Goal: Task Accomplishment & Management: Complete application form

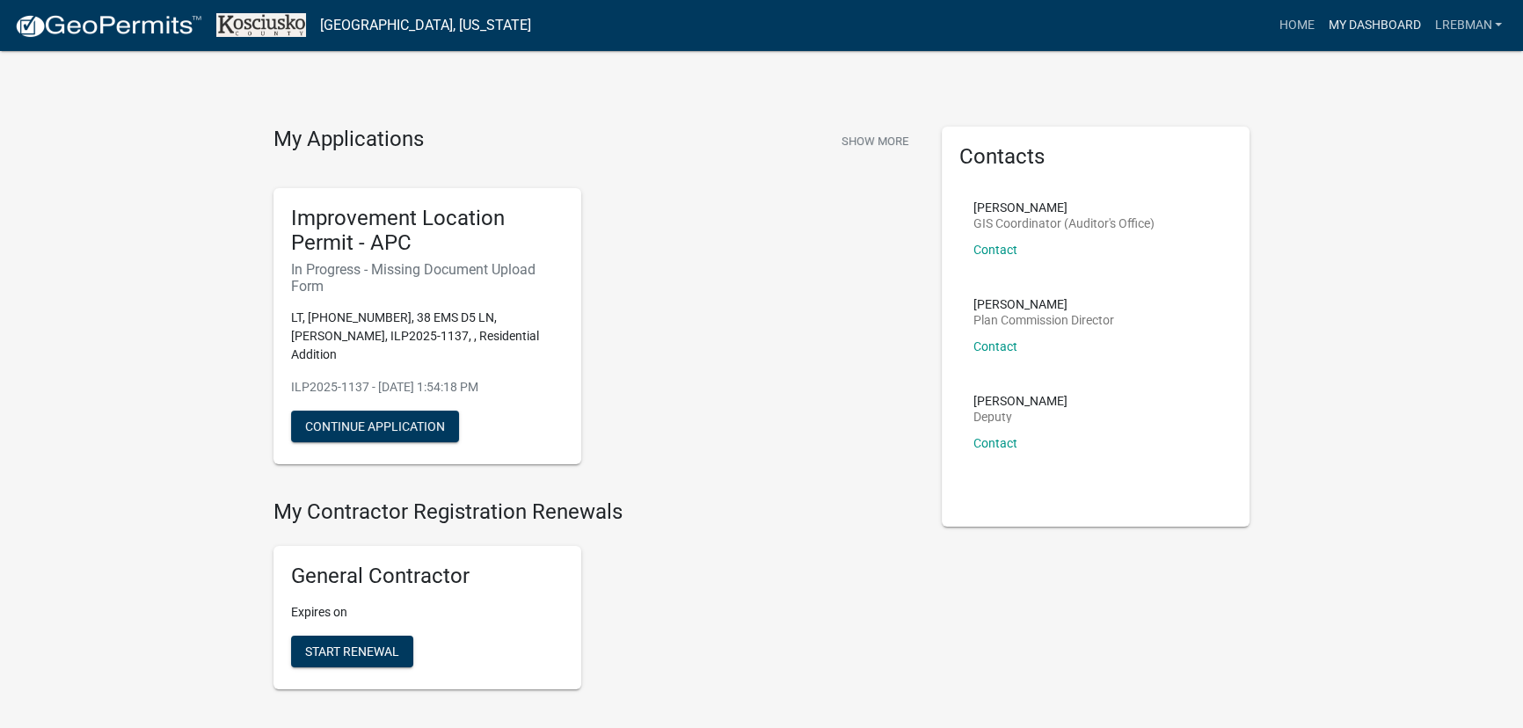
click at [1385, 26] on link "My Dashboard" at bounding box center [1374, 25] width 106 height 33
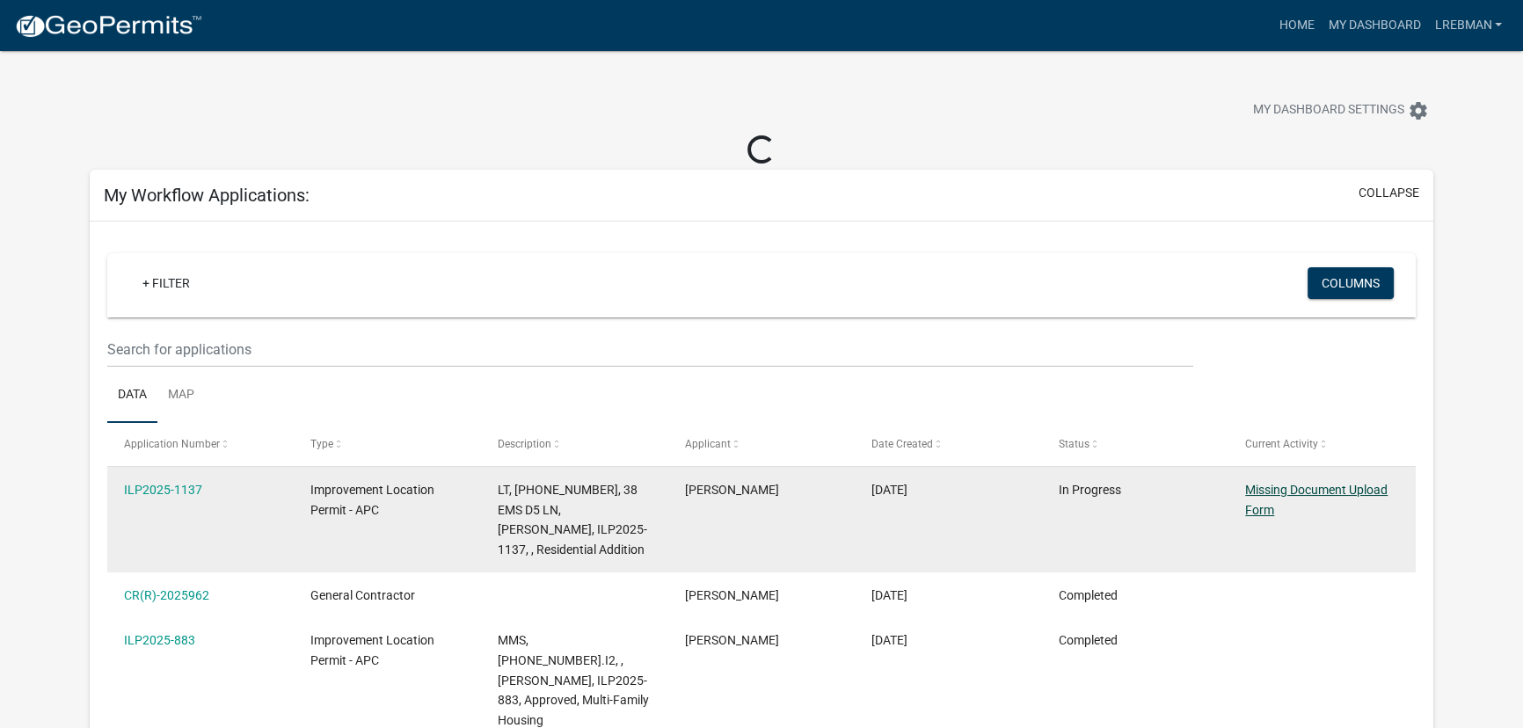
click at [1257, 492] on link "Missing Document Upload Form" at bounding box center [1316, 500] width 142 height 34
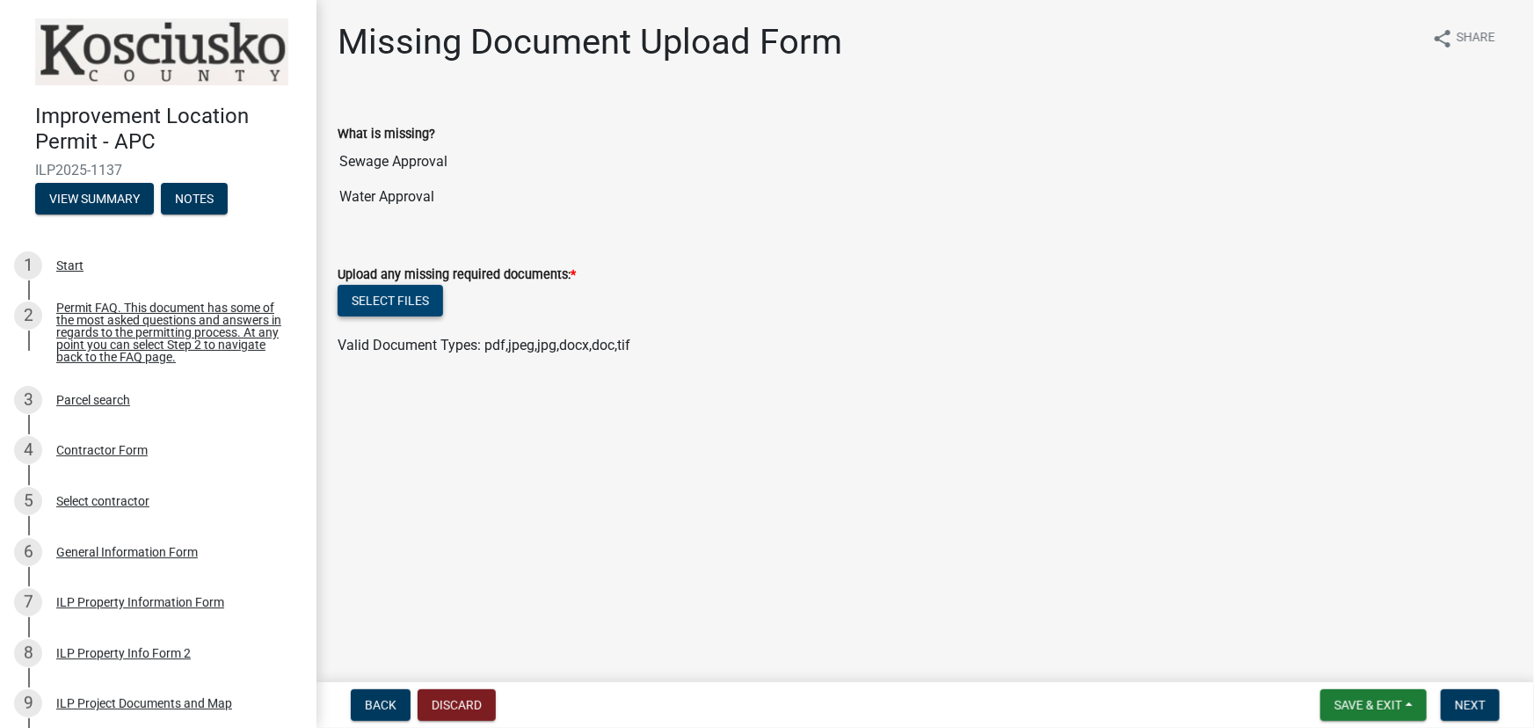
click at [375, 303] on button "Select files" at bounding box center [391, 301] width 106 height 32
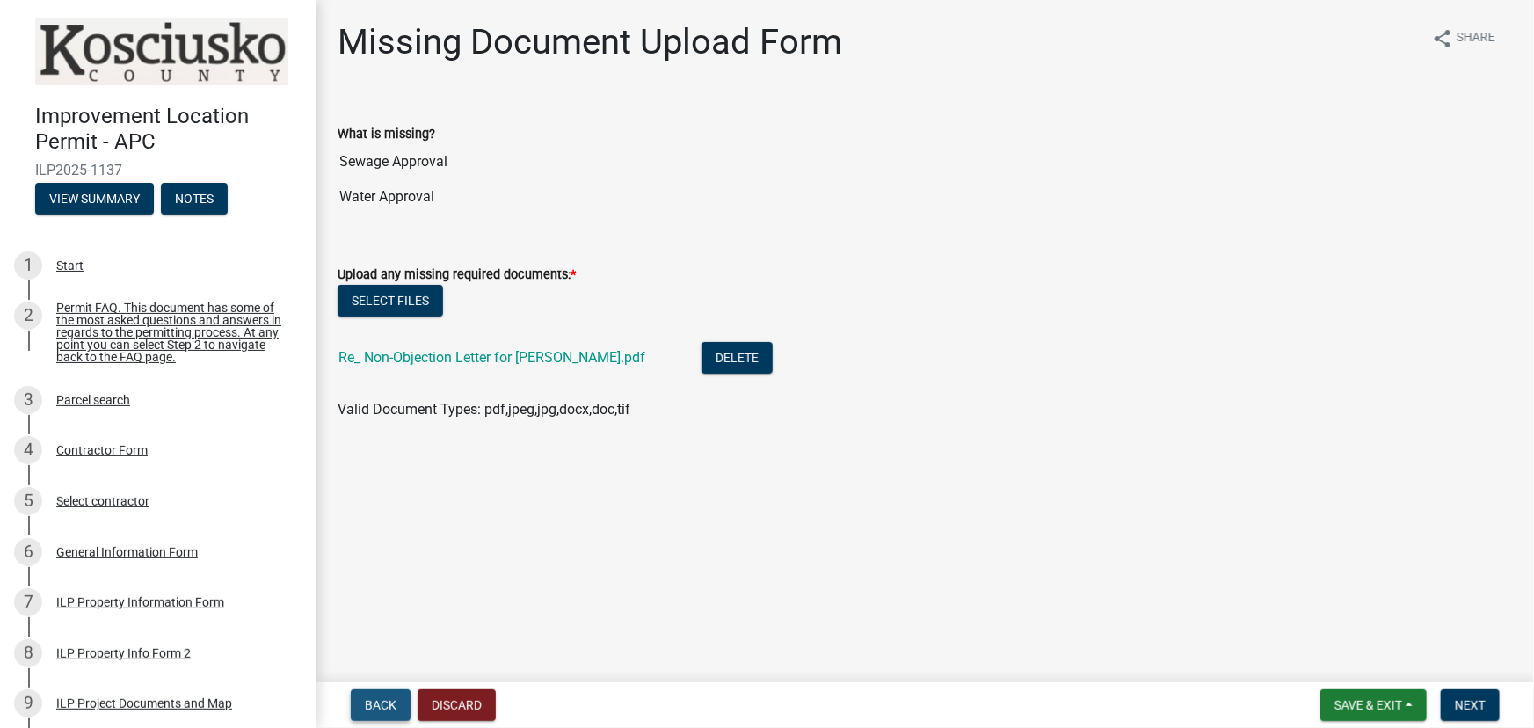
click at [377, 703] on span "Back" at bounding box center [381, 705] width 32 height 14
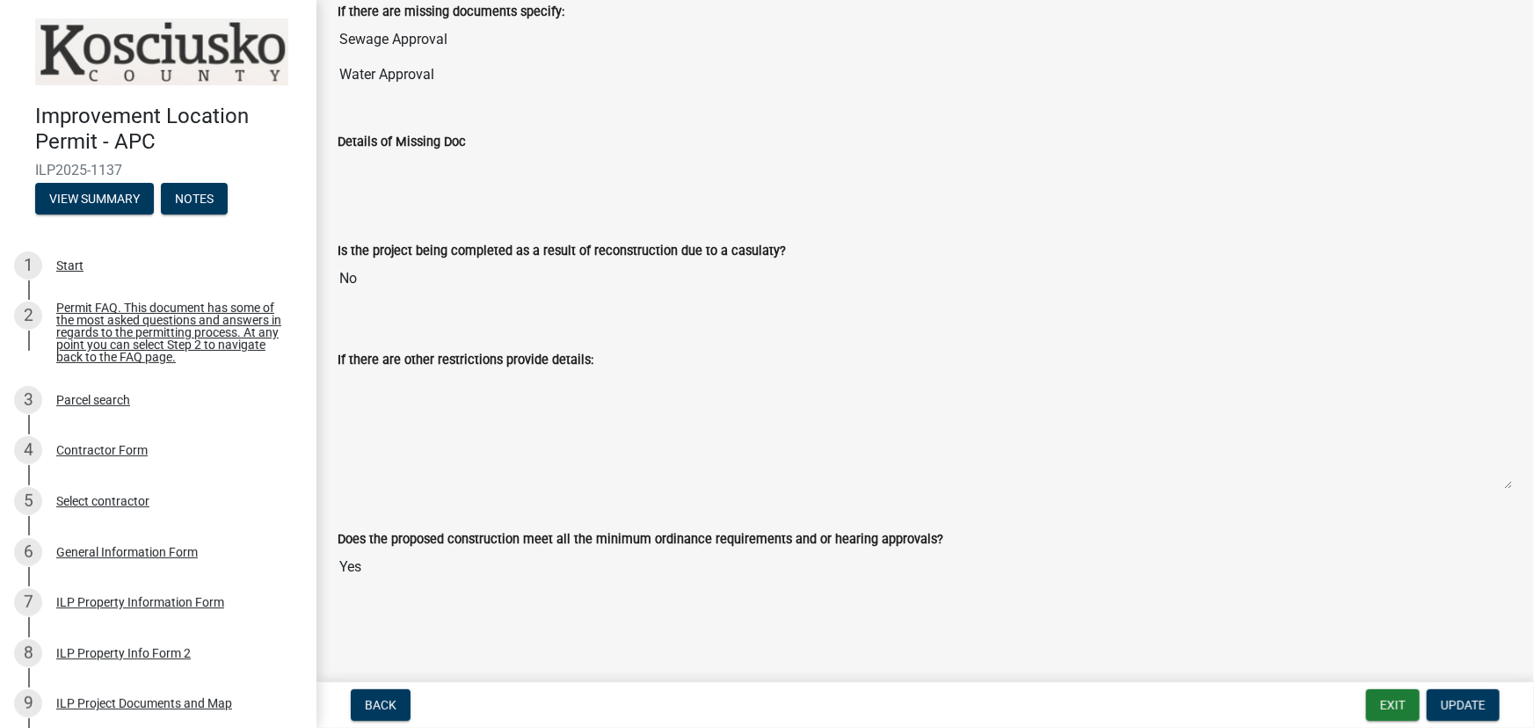
scroll to position [1857, 0]
click at [1461, 700] on span "Update" at bounding box center [1463, 705] width 45 height 14
click at [1457, 704] on span "Update" at bounding box center [1463, 705] width 45 height 14
click at [1456, 706] on span "Update" at bounding box center [1463, 705] width 45 height 14
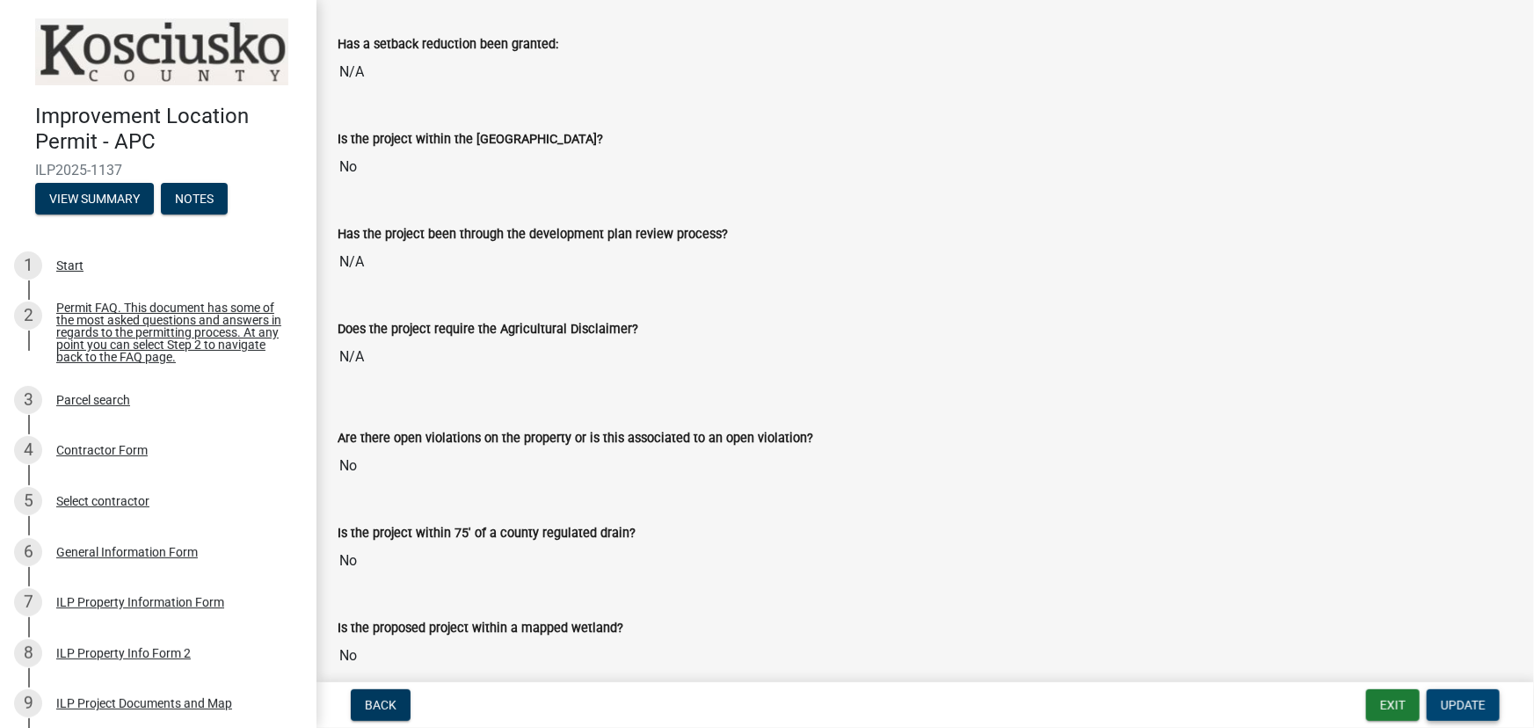
scroll to position [818, 0]
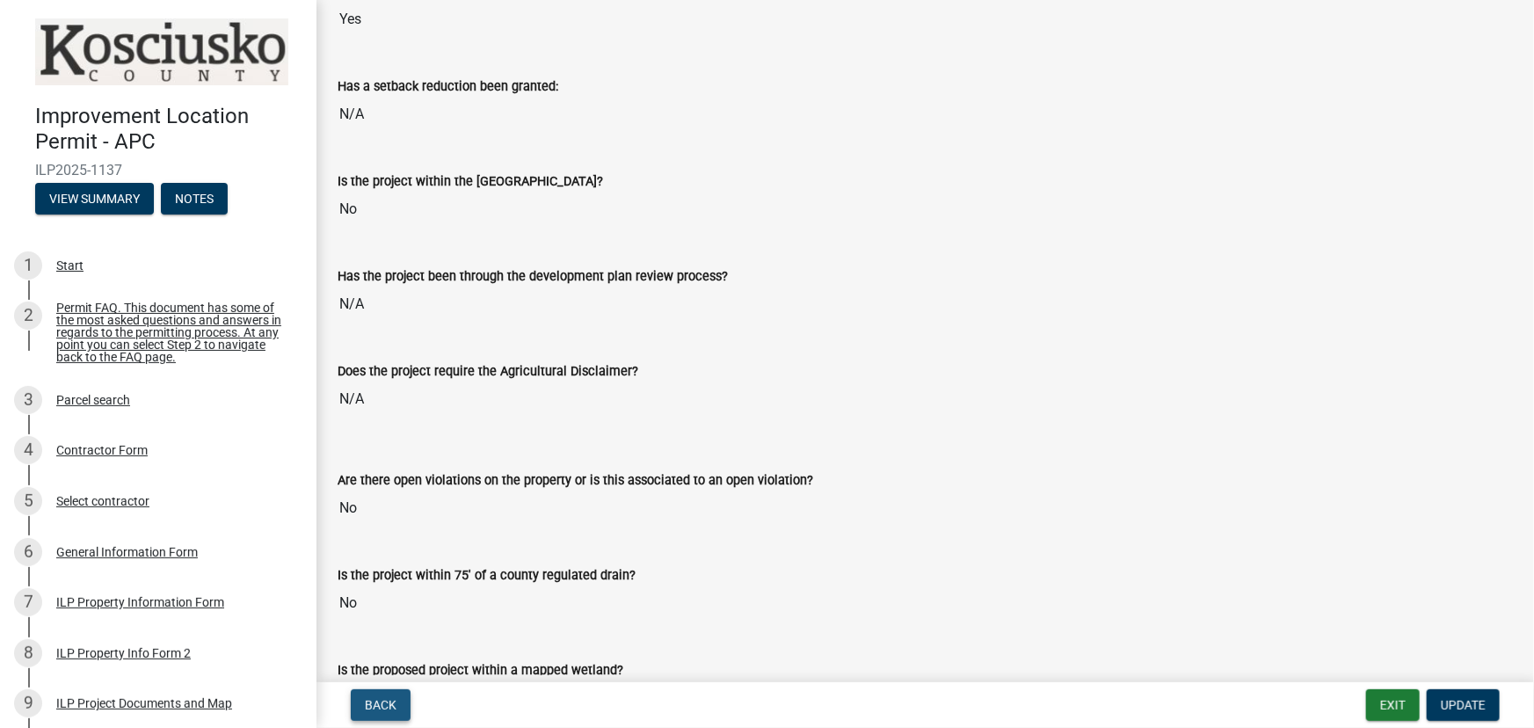
click at [369, 705] on span "Back" at bounding box center [381, 705] width 32 height 14
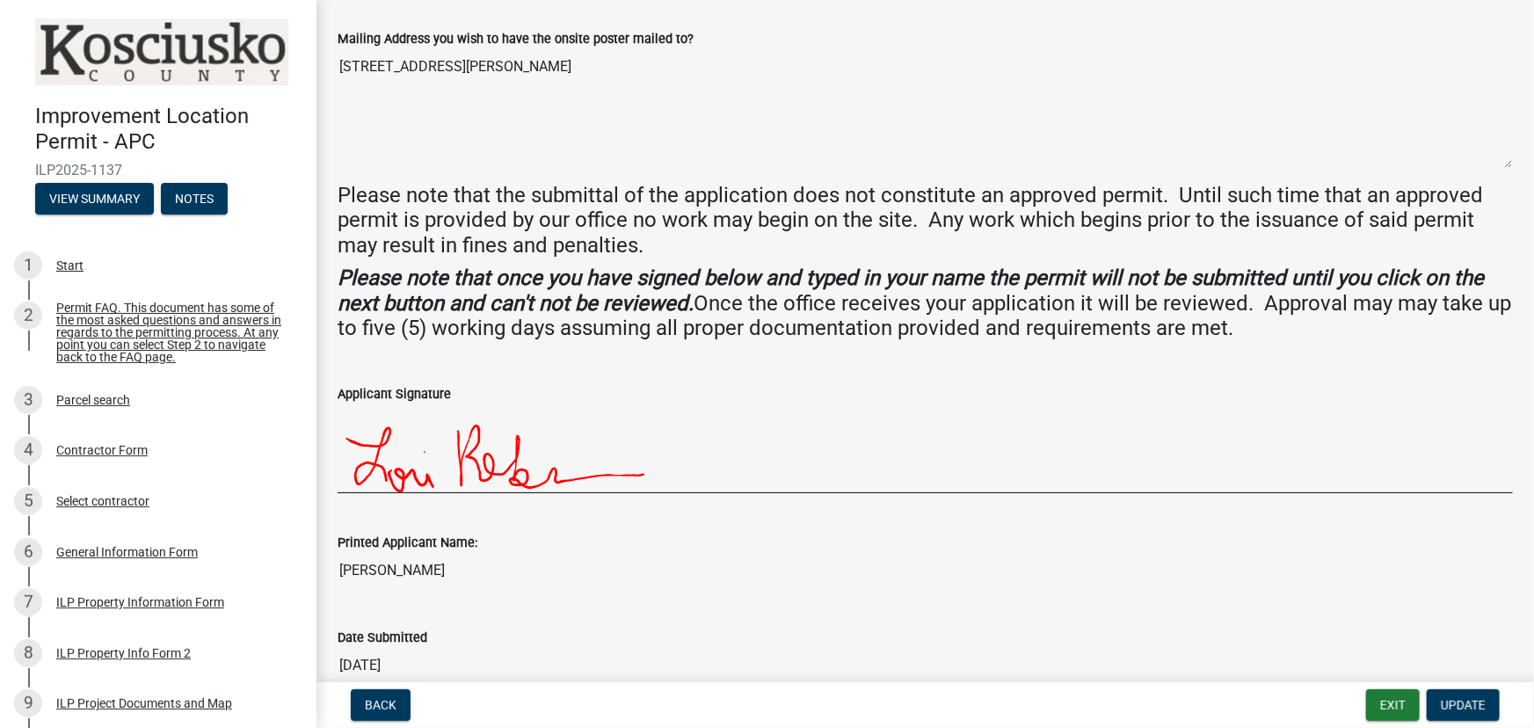
scroll to position [514, 0]
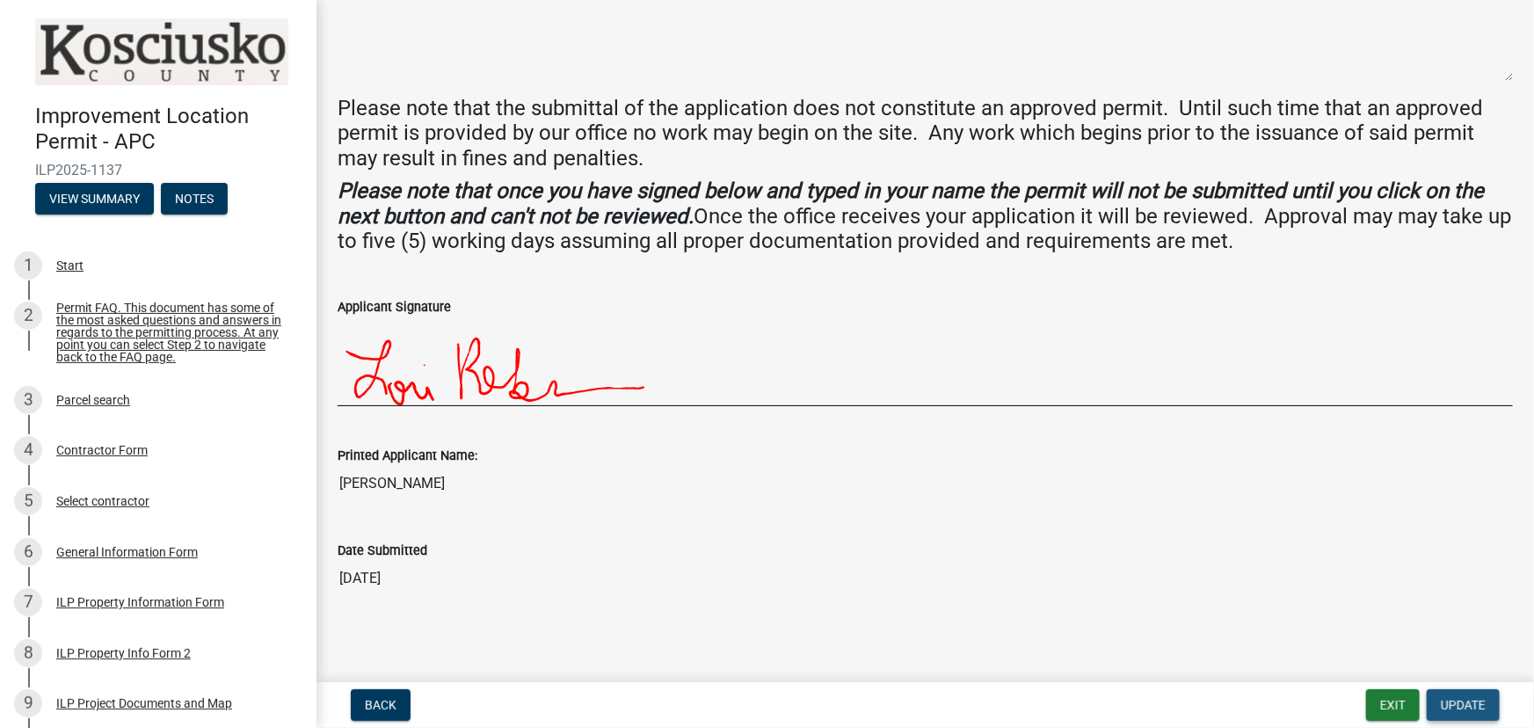
click at [1460, 703] on span "Update" at bounding box center [1463, 705] width 45 height 14
click at [385, 703] on span "Back" at bounding box center [381, 705] width 32 height 14
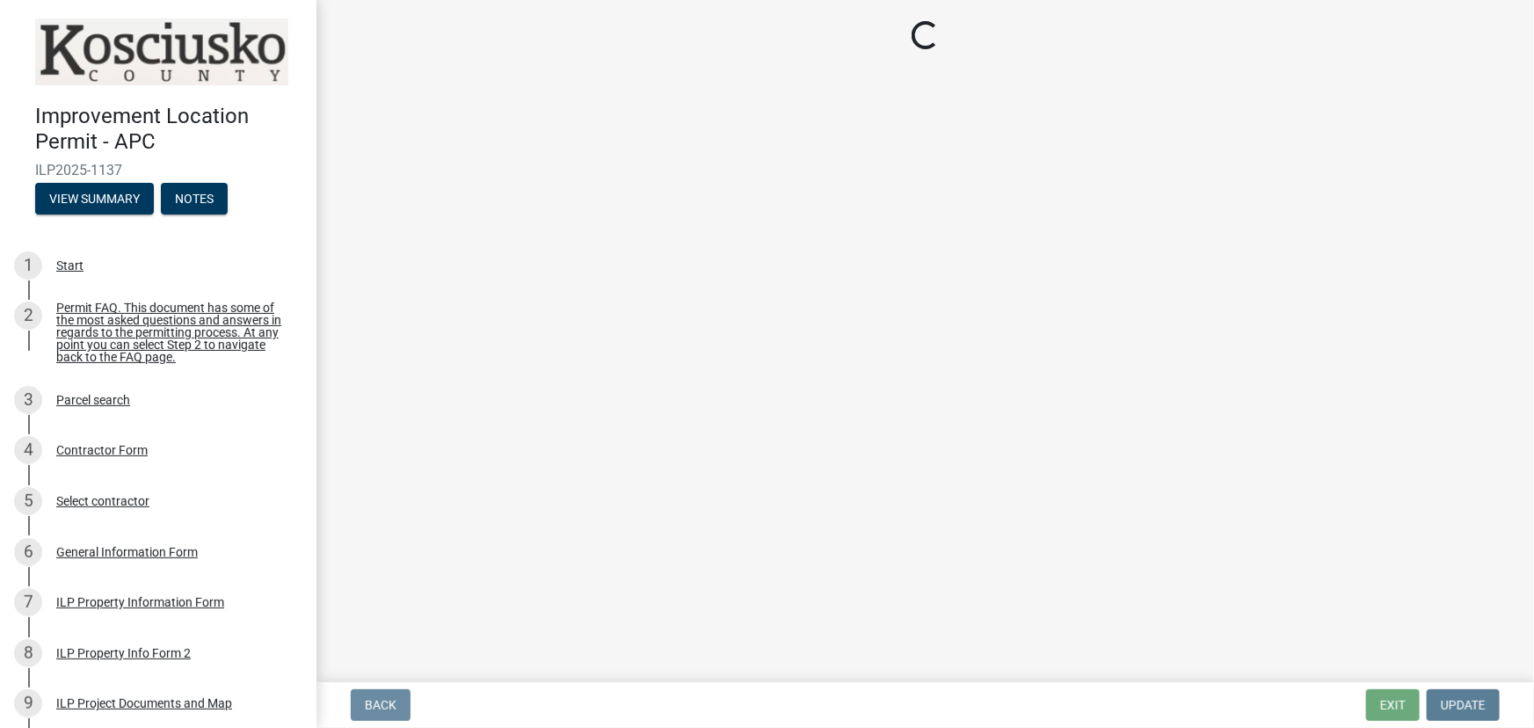
scroll to position [0, 0]
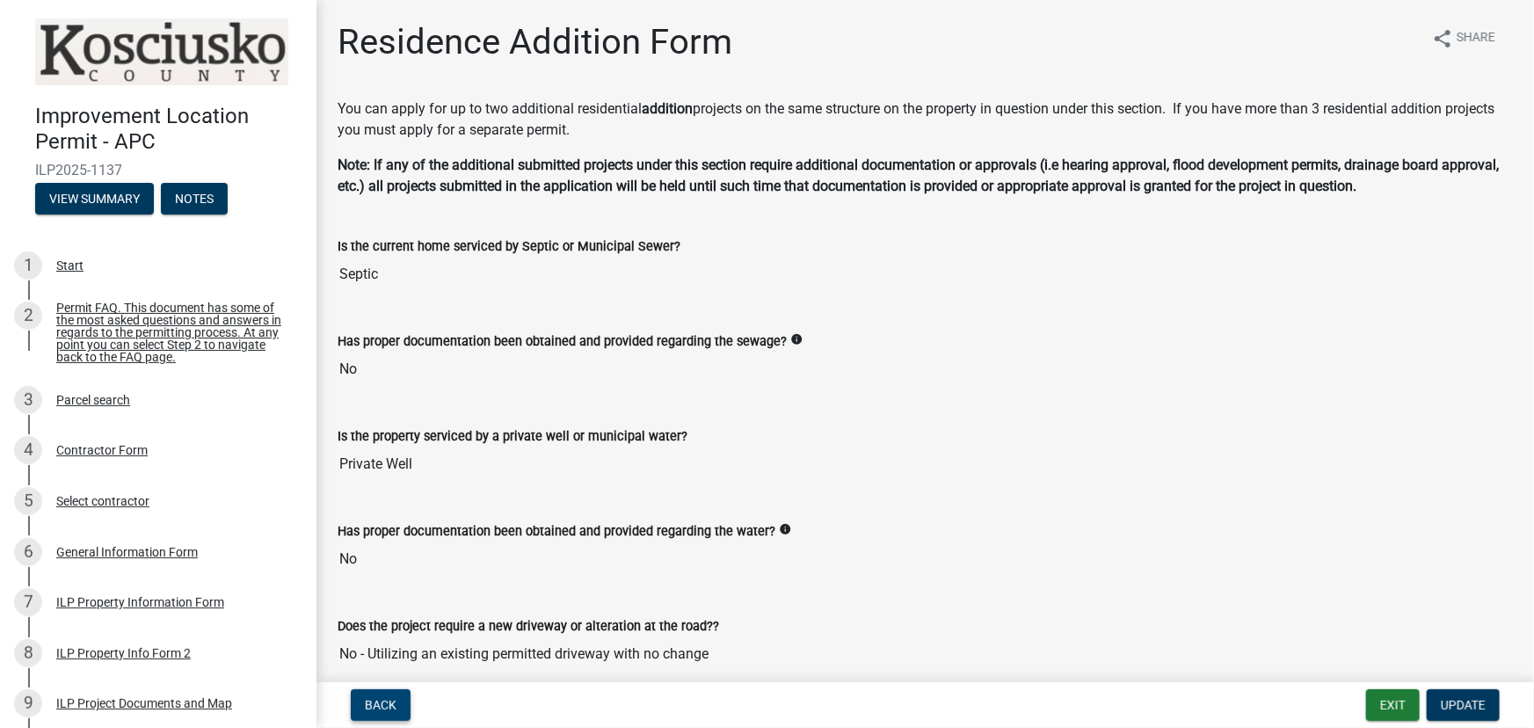
click at [385, 703] on span "Back" at bounding box center [381, 705] width 32 height 14
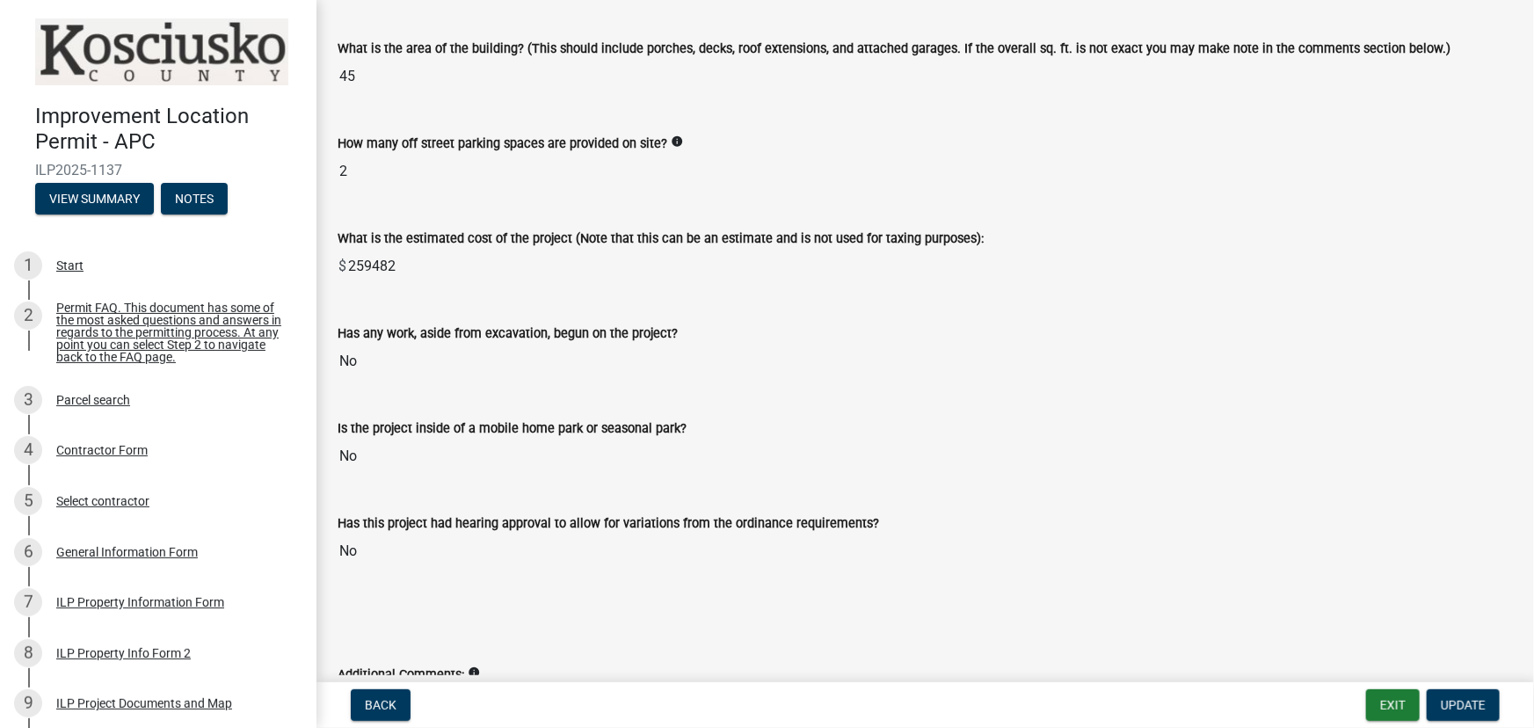
scroll to position [1247, 0]
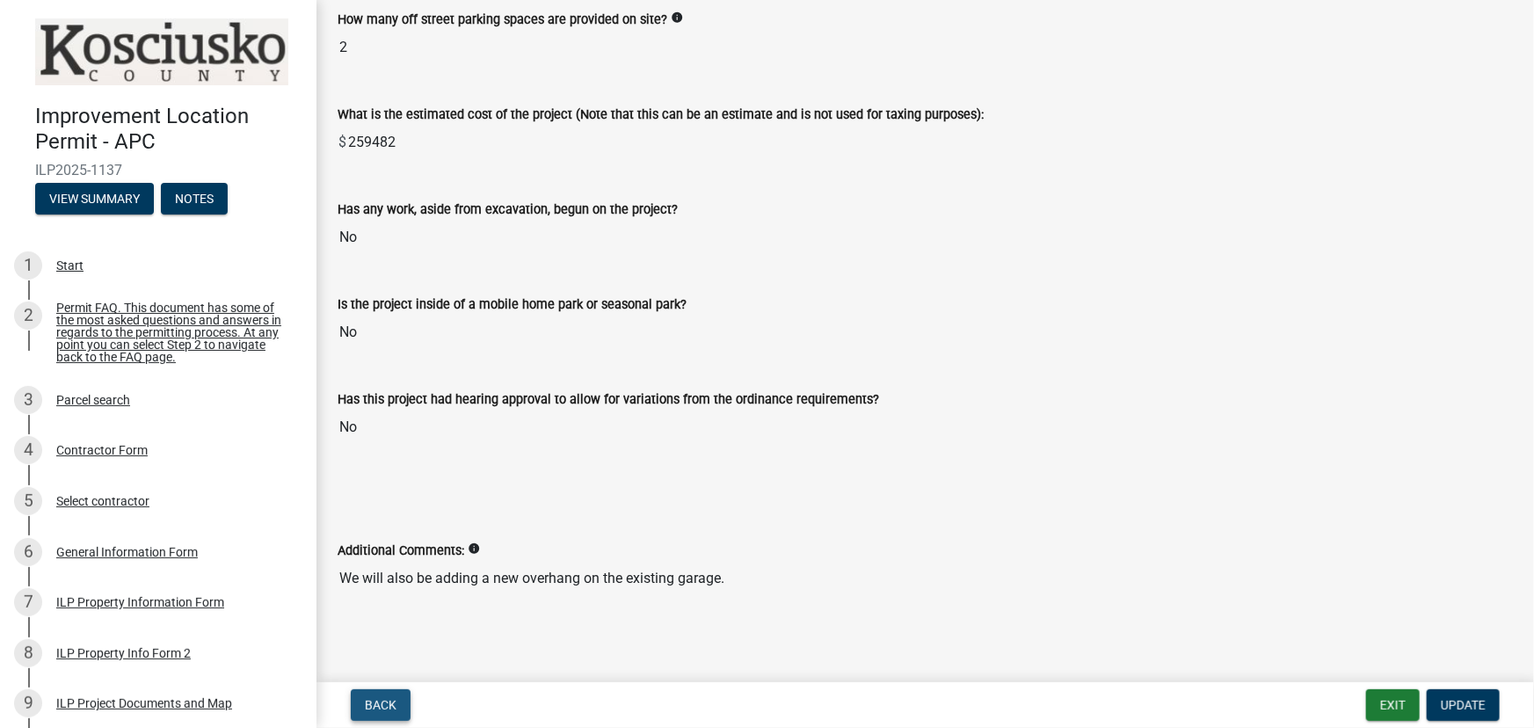
click at [371, 703] on span "Back" at bounding box center [381, 705] width 32 height 14
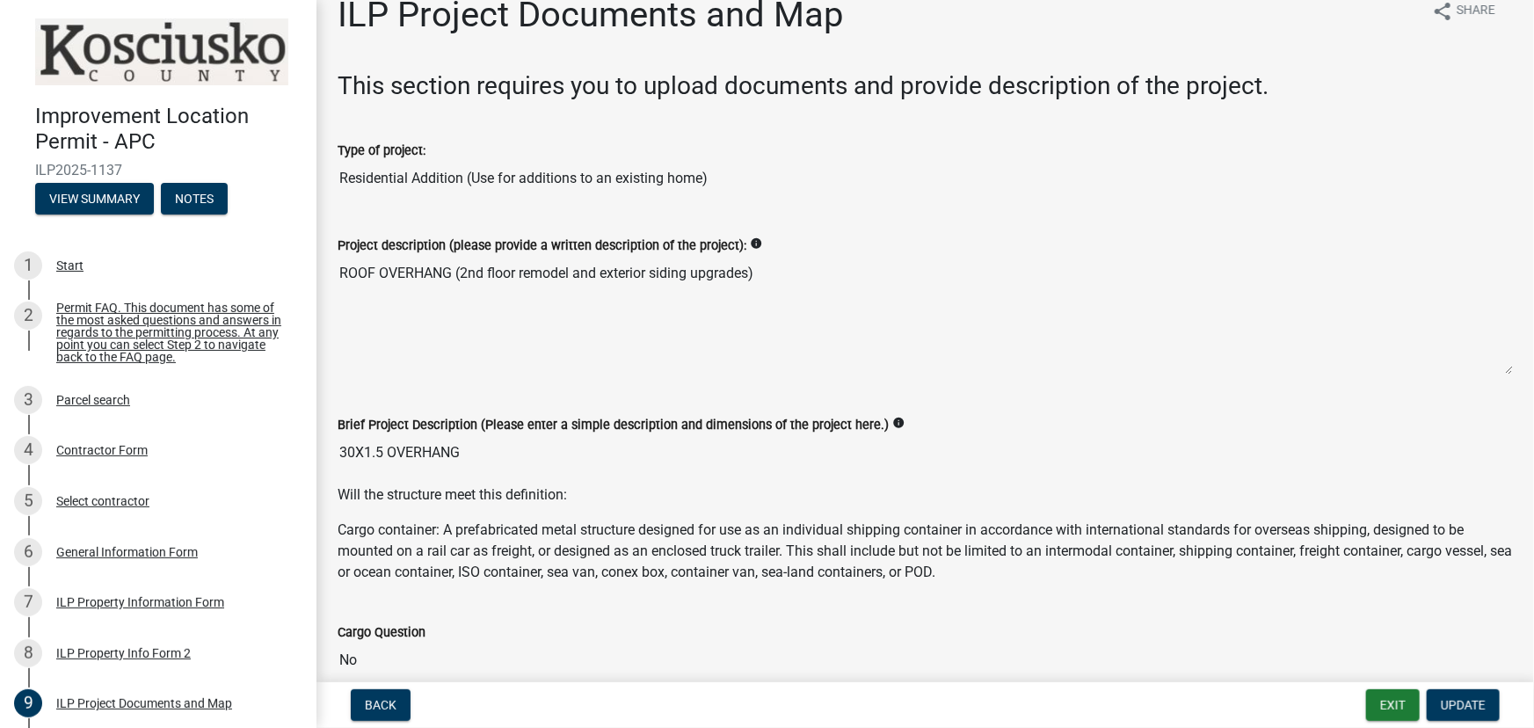
scroll to position [0, 0]
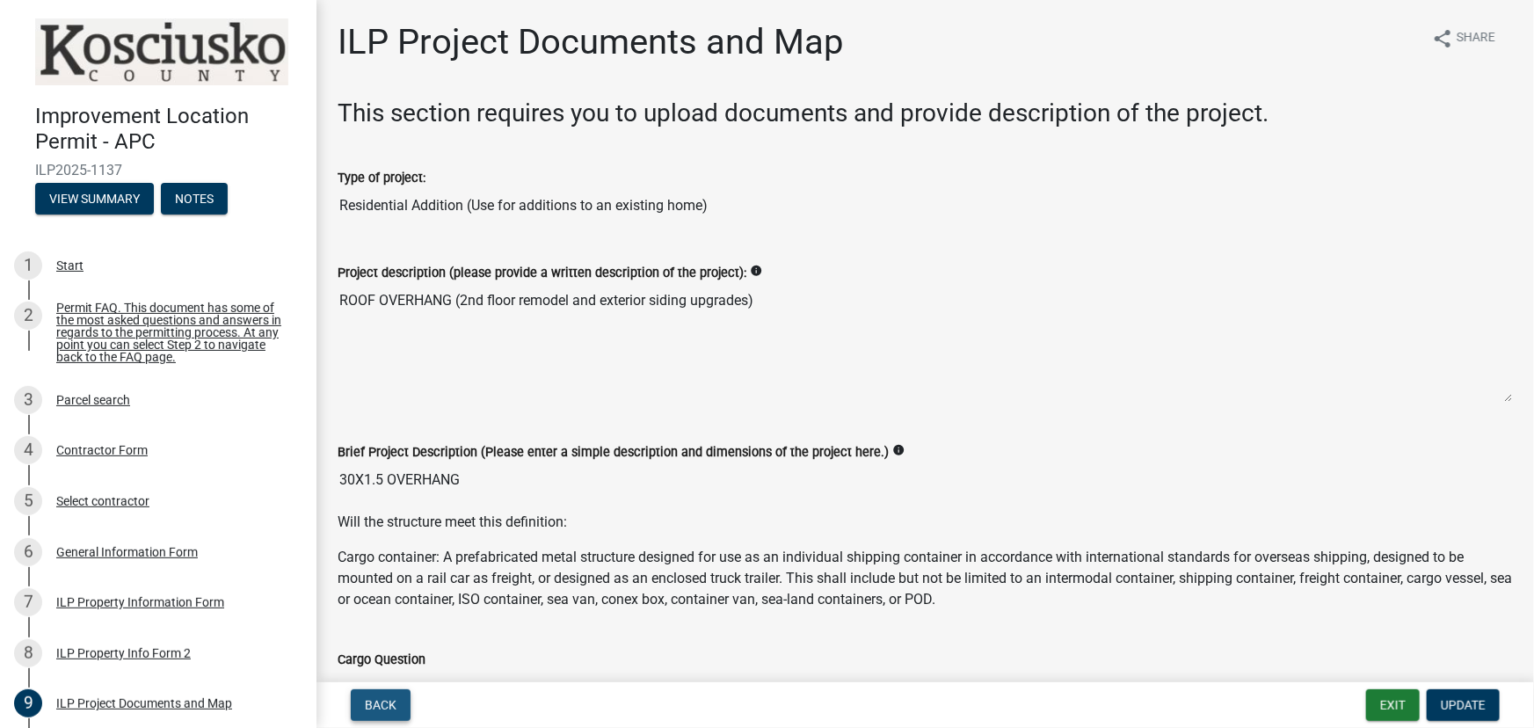
click at [370, 705] on span "Back" at bounding box center [381, 705] width 32 height 14
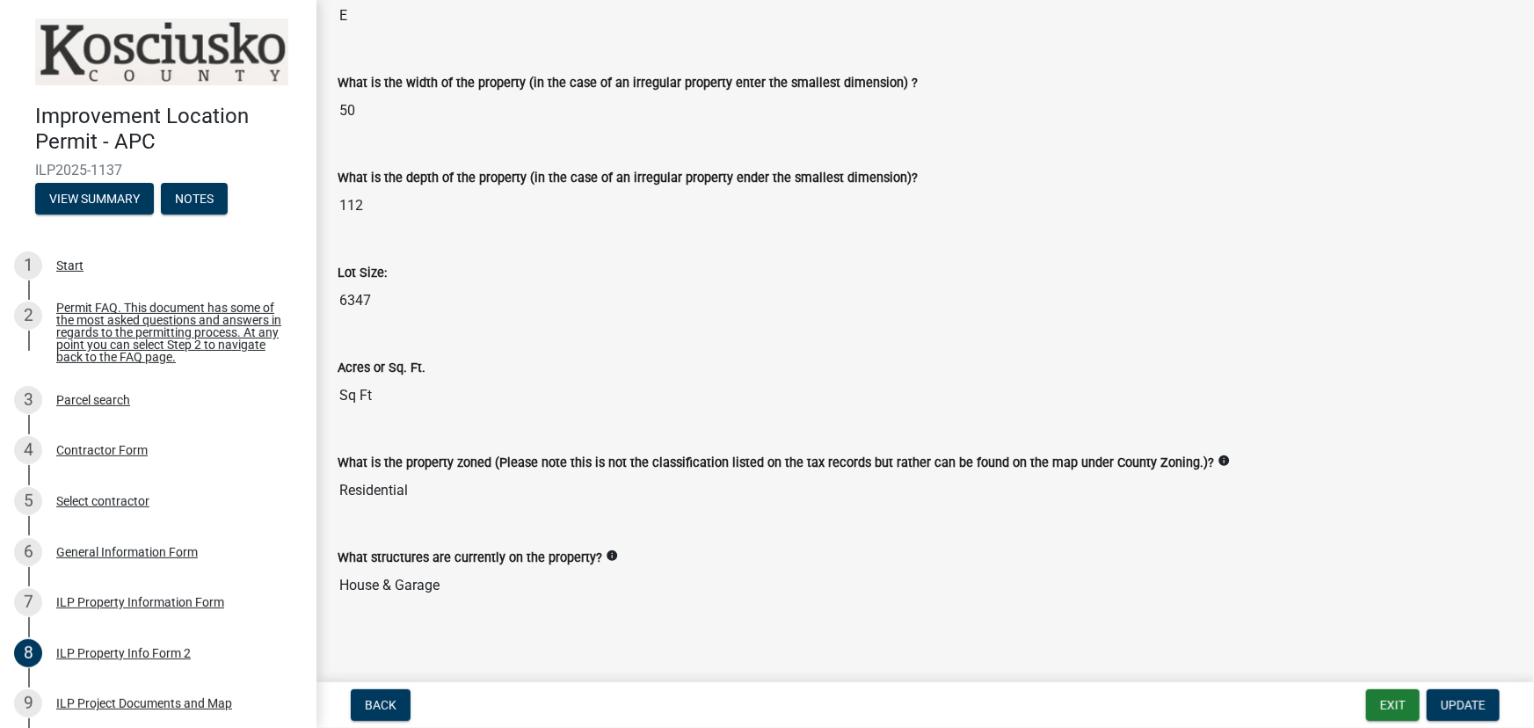
scroll to position [712, 0]
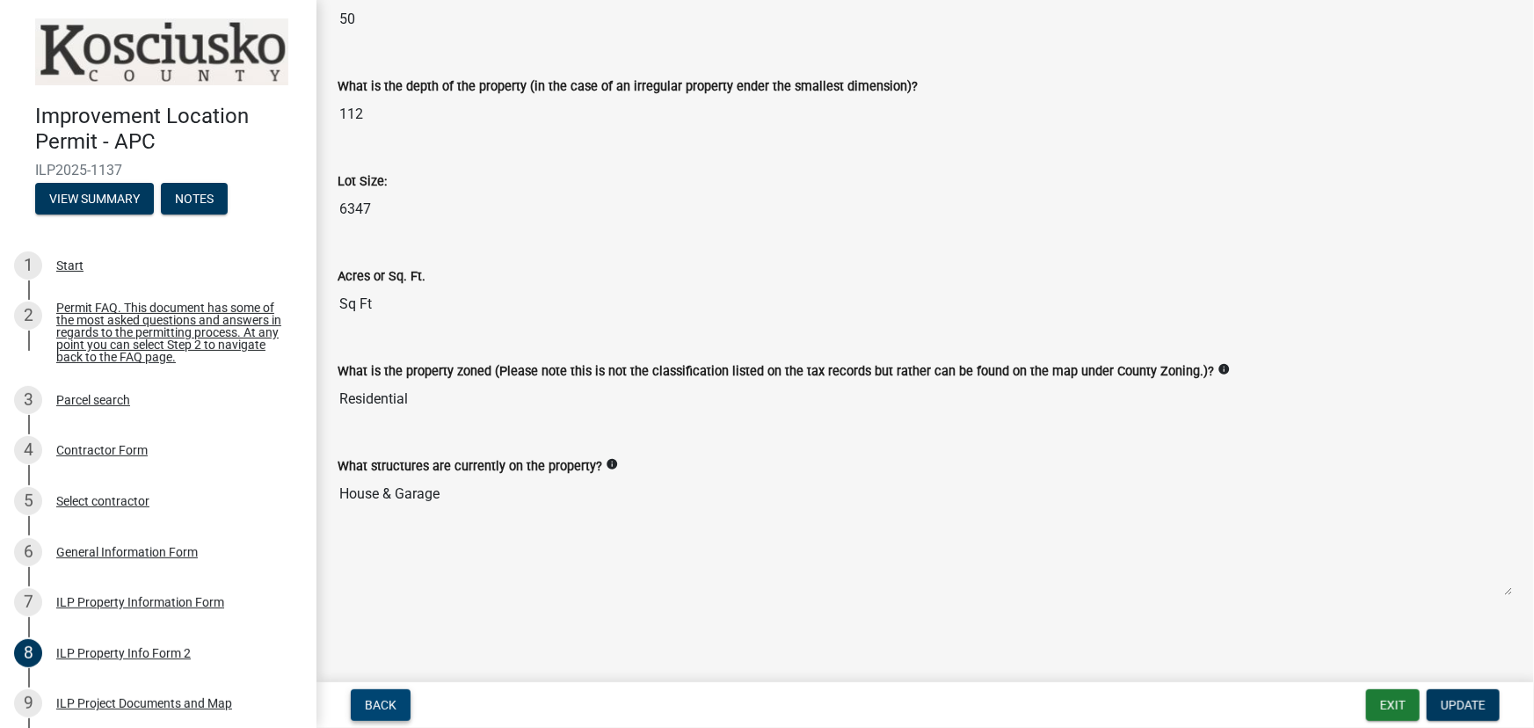
click at [383, 708] on span "Back" at bounding box center [381, 705] width 32 height 14
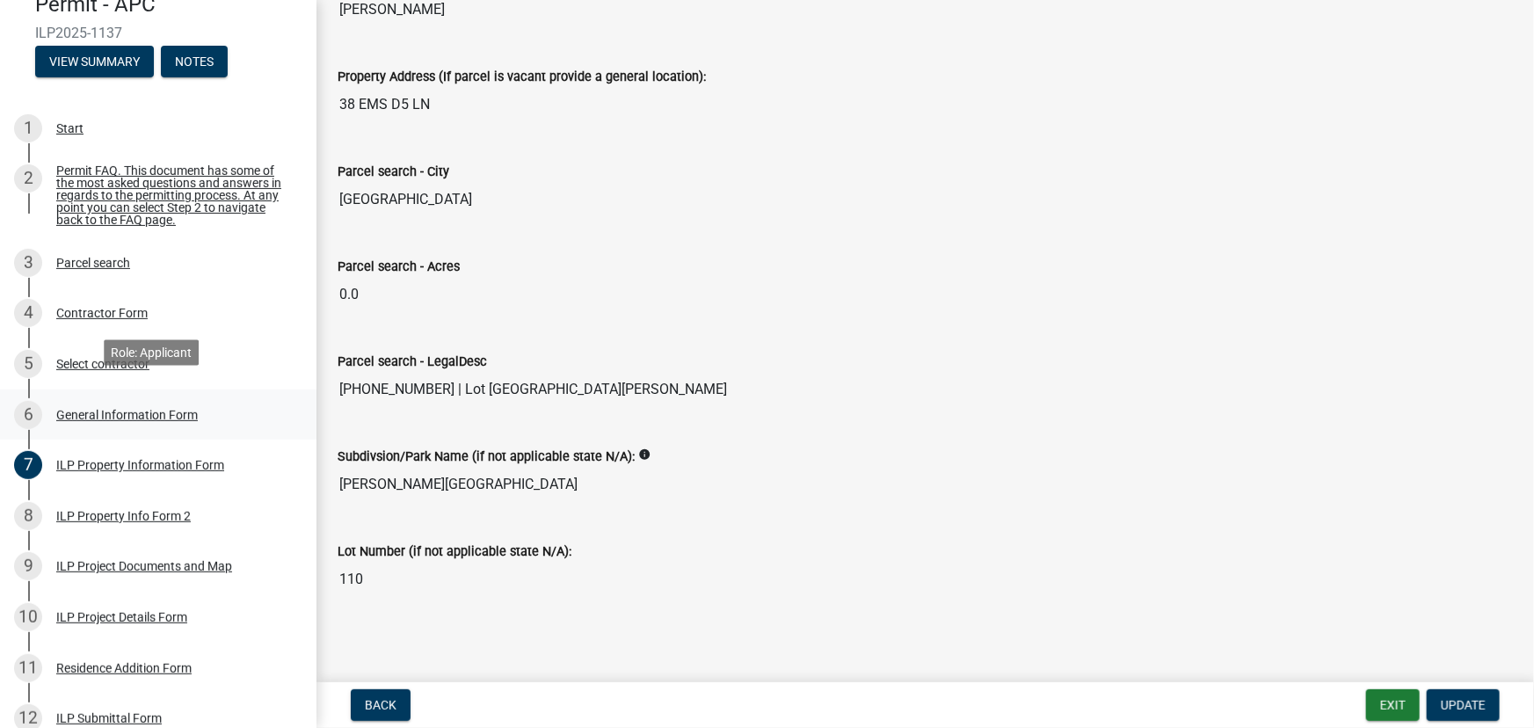
scroll to position [159, 0]
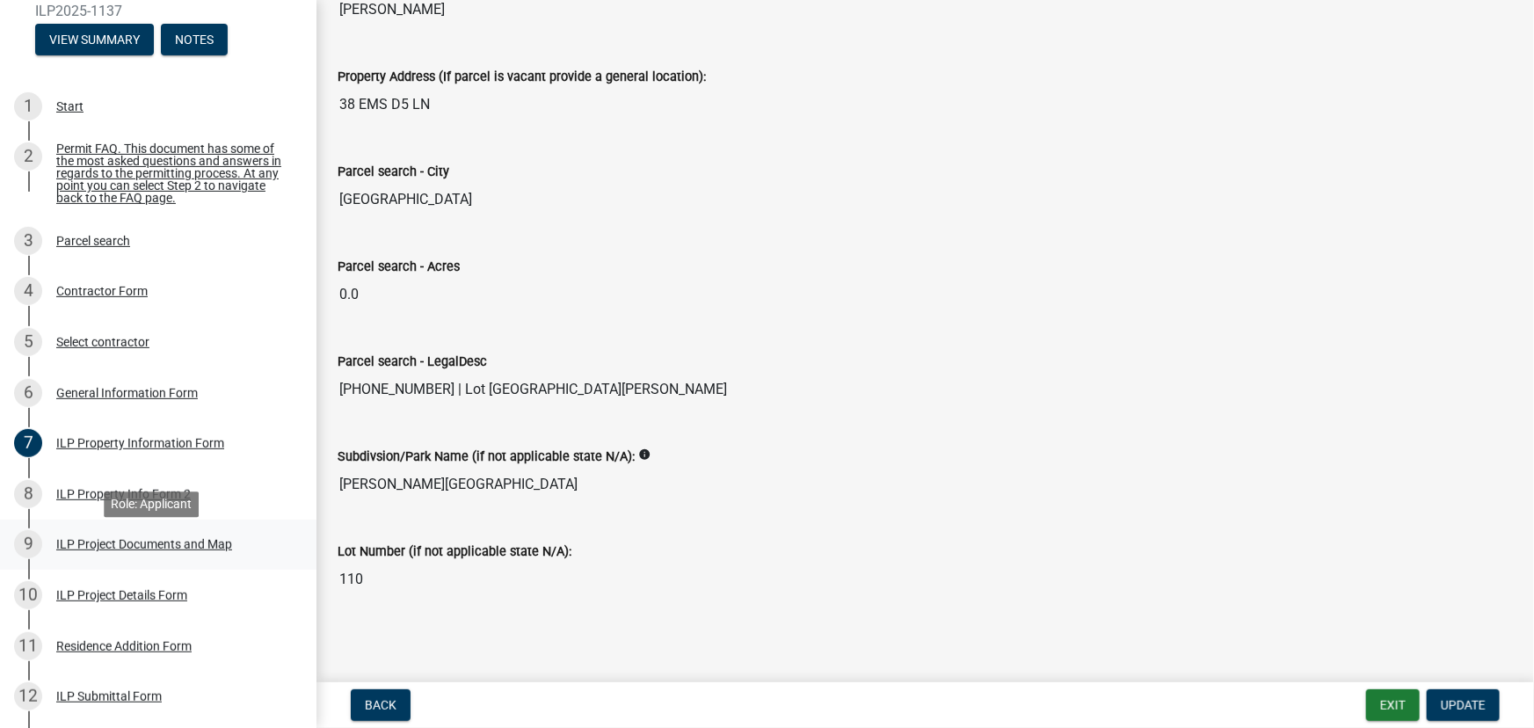
click at [101, 550] on div "ILP Project Documents and Map" at bounding box center [144, 544] width 176 height 12
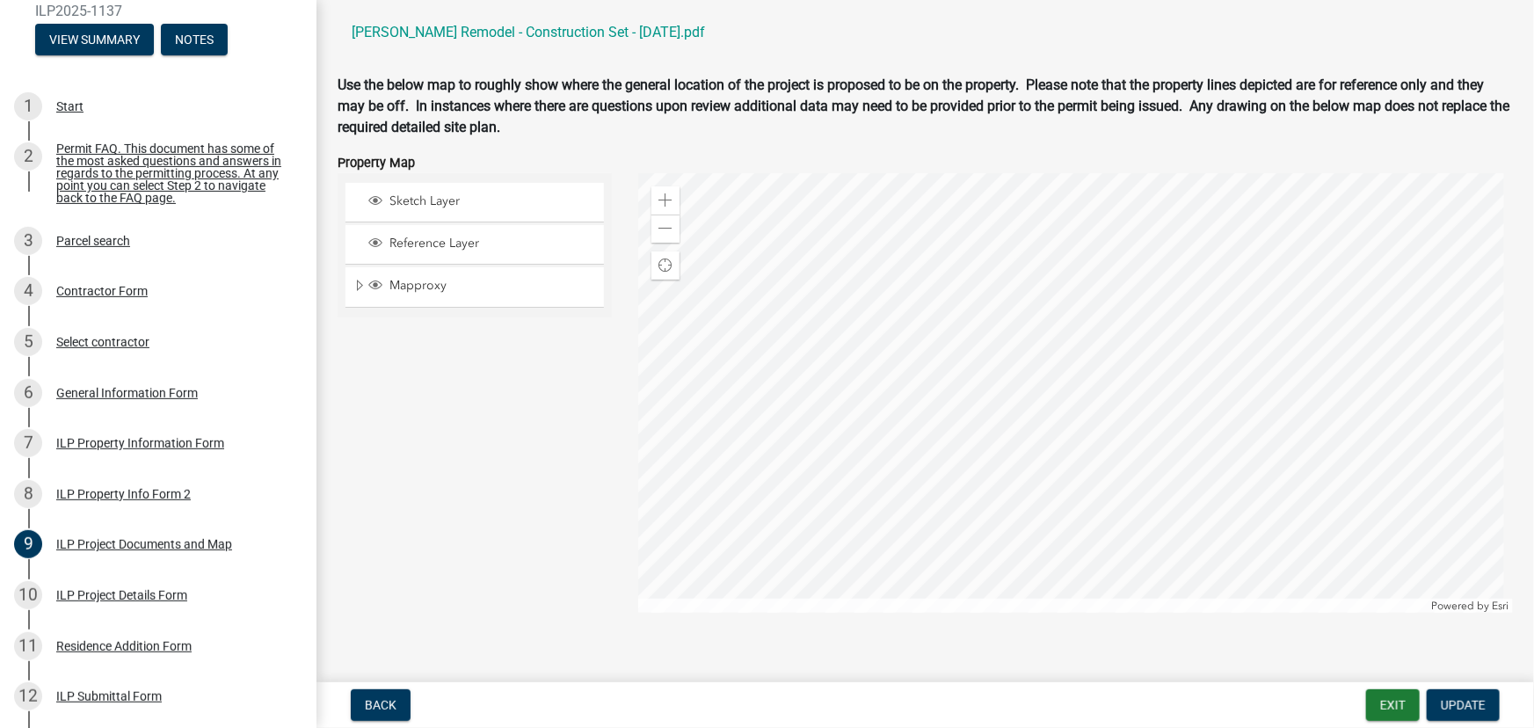
scroll to position [1690, 0]
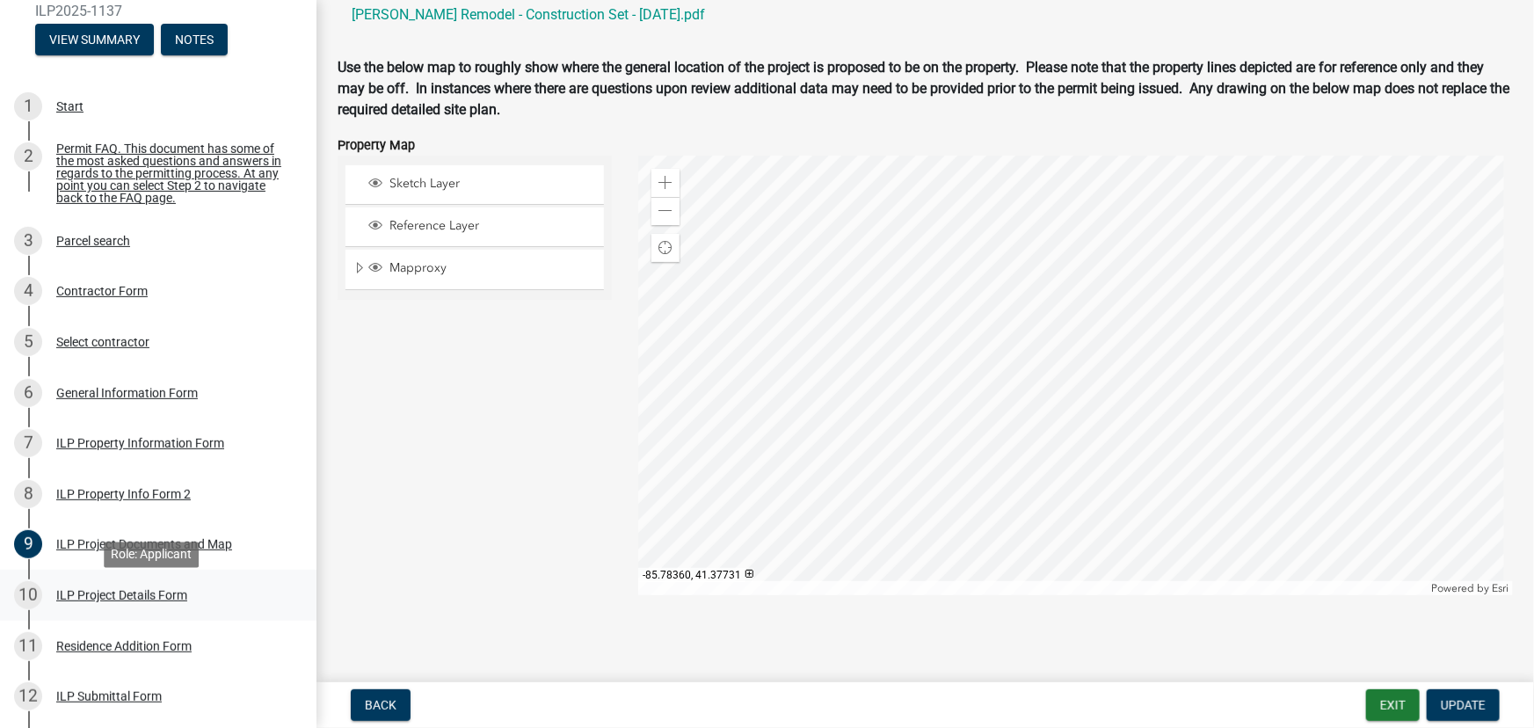
click at [100, 601] on div "ILP Project Details Form" at bounding box center [121, 595] width 131 height 12
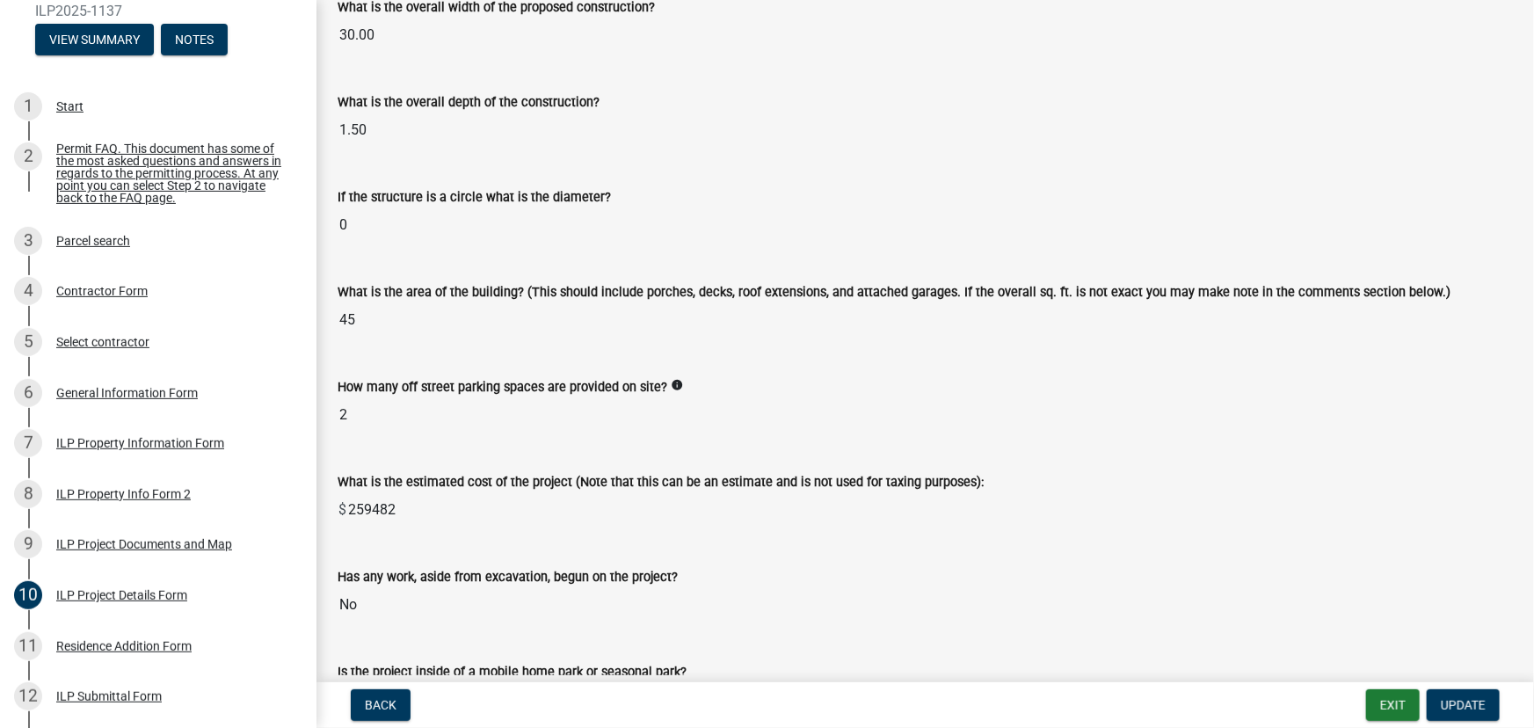
scroll to position [958, 0]
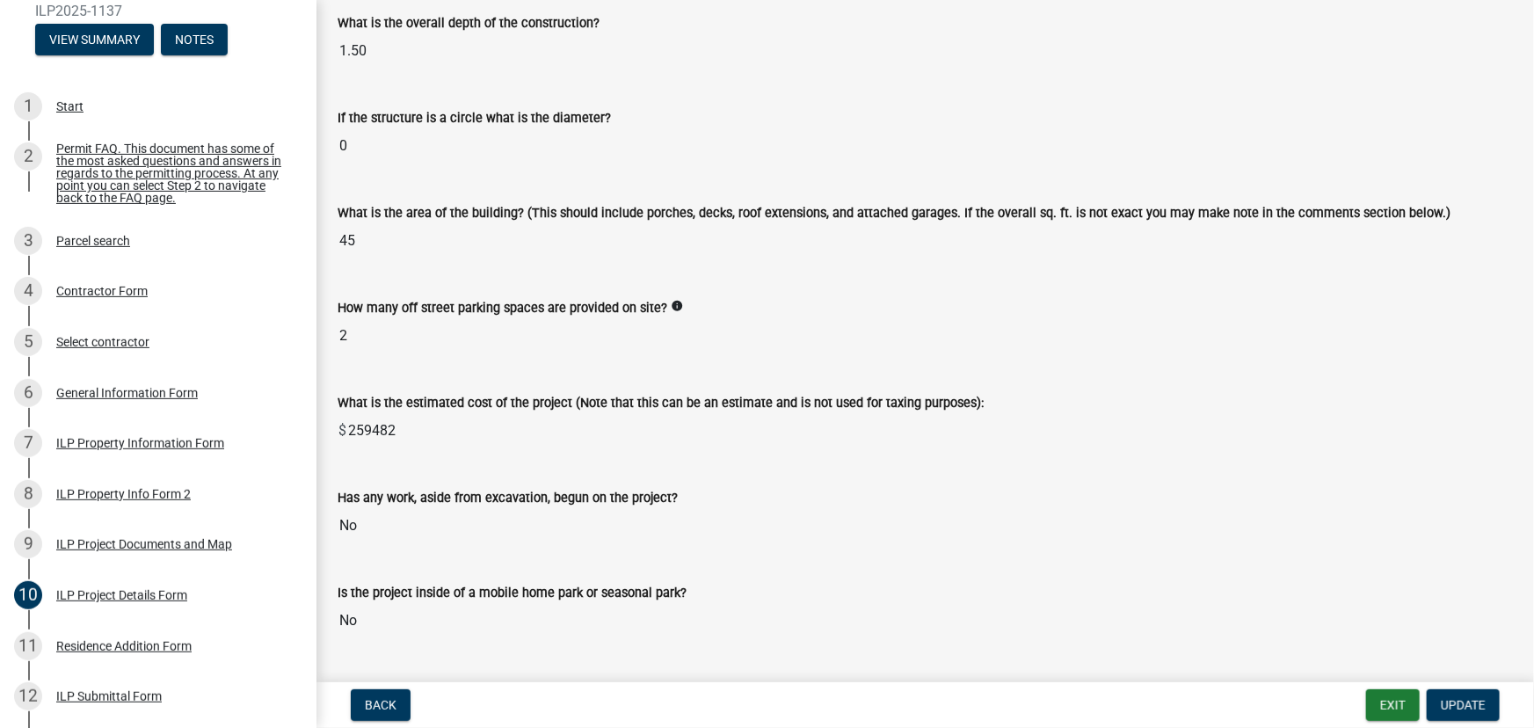
click at [394, 428] on input "259482" at bounding box center [929, 430] width 1167 height 35
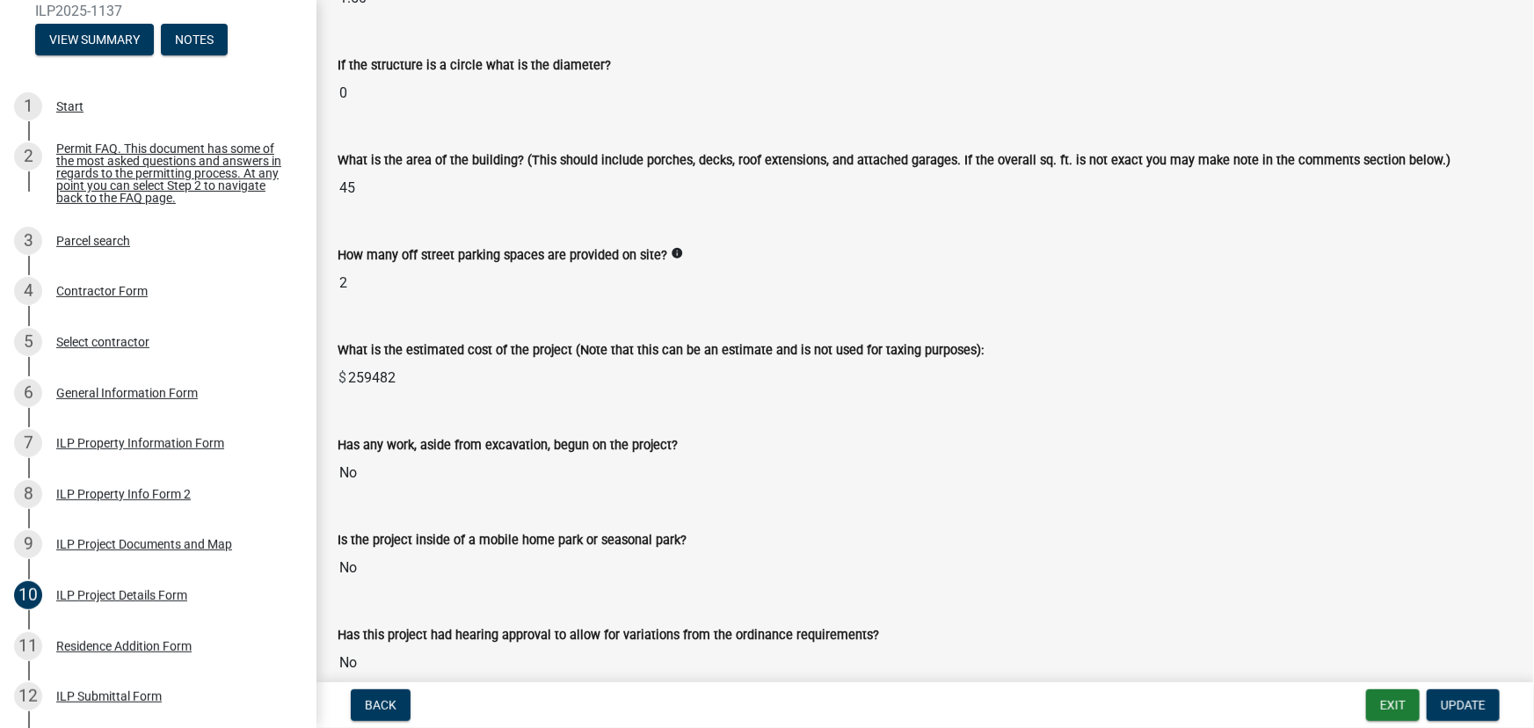
scroll to position [1039, 0]
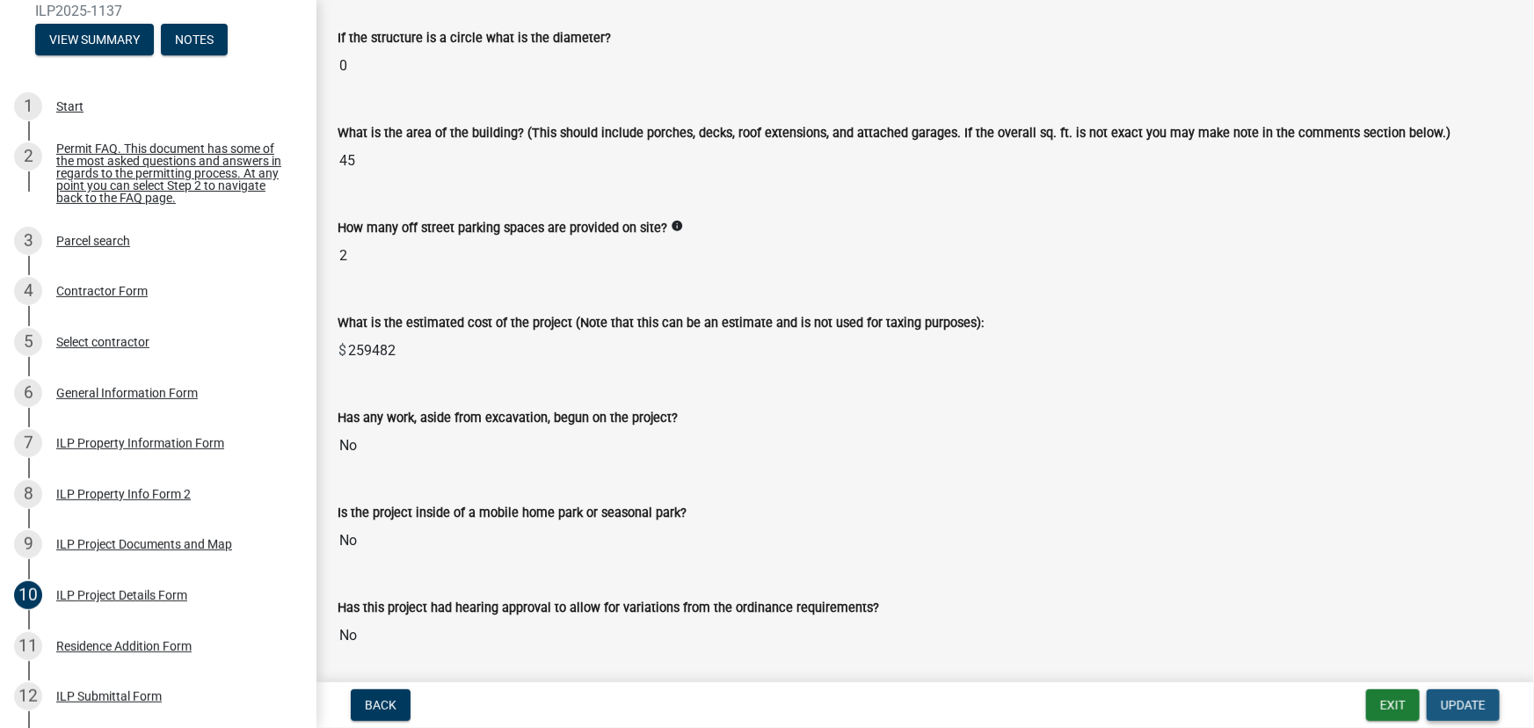
click at [1447, 703] on span "Update" at bounding box center [1463, 705] width 45 height 14
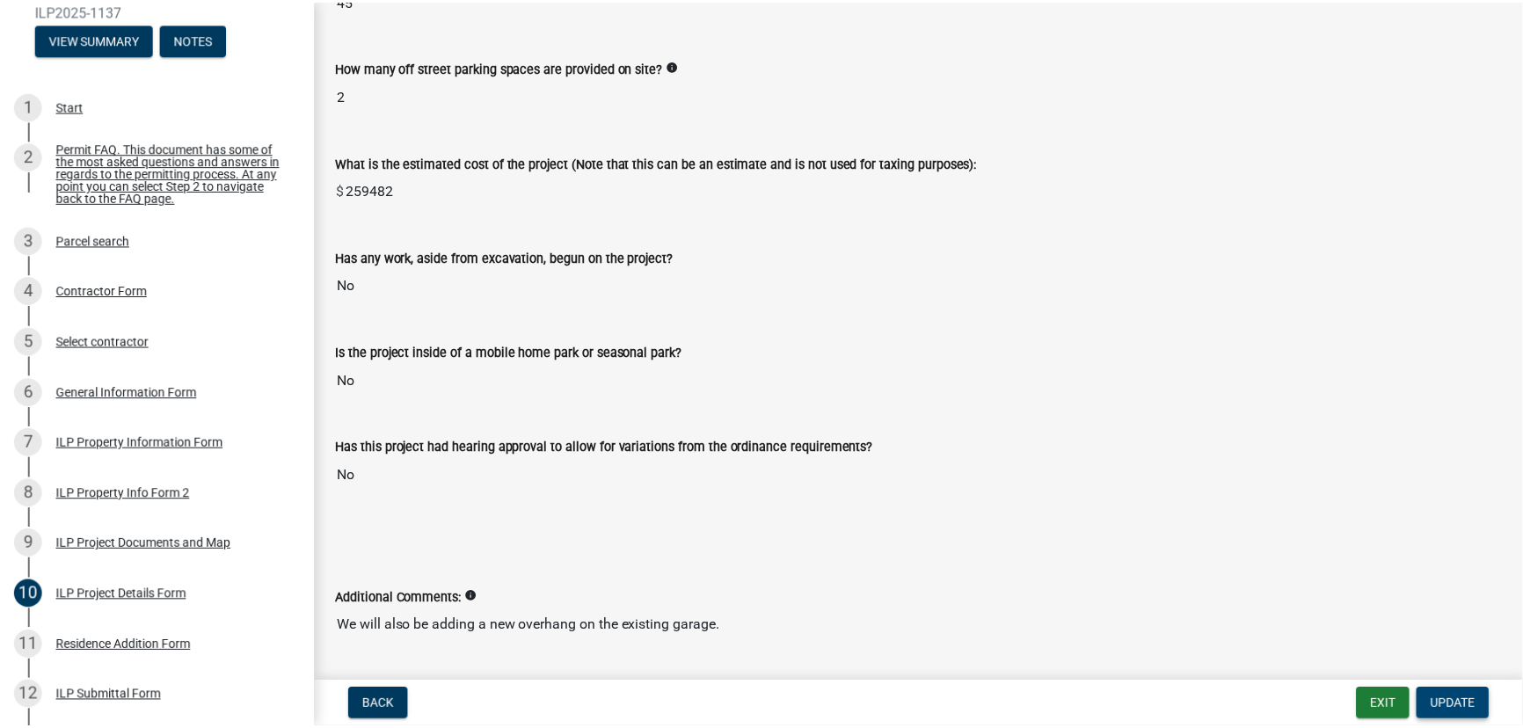
scroll to position [1247, 0]
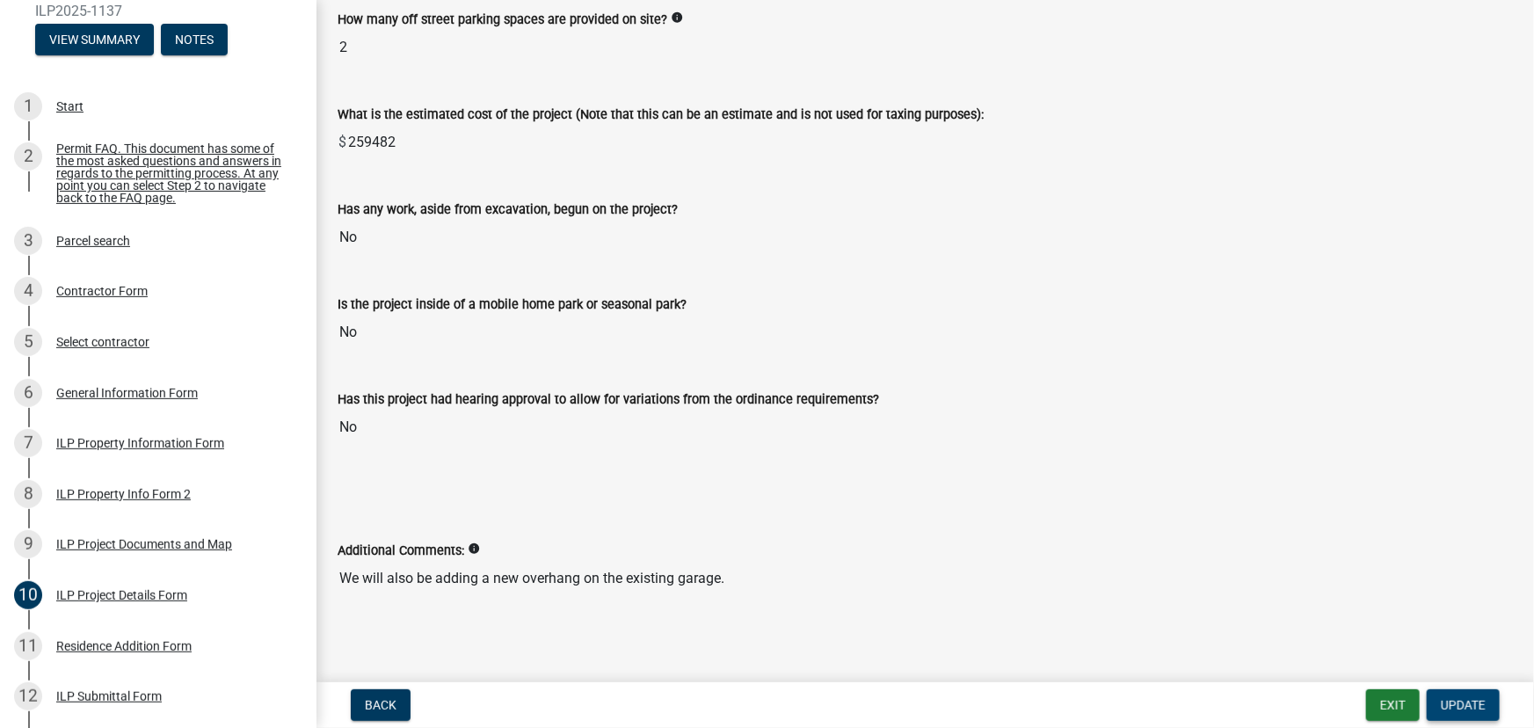
click at [1459, 703] on span "Update" at bounding box center [1463, 705] width 45 height 14
click at [1463, 709] on span "Update" at bounding box center [1463, 705] width 45 height 14
click at [1406, 707] on button "Exit" at bounding box center [1393, 705] width 54 height 32
